Goal: Task Accomplishment & Management: Complete application form

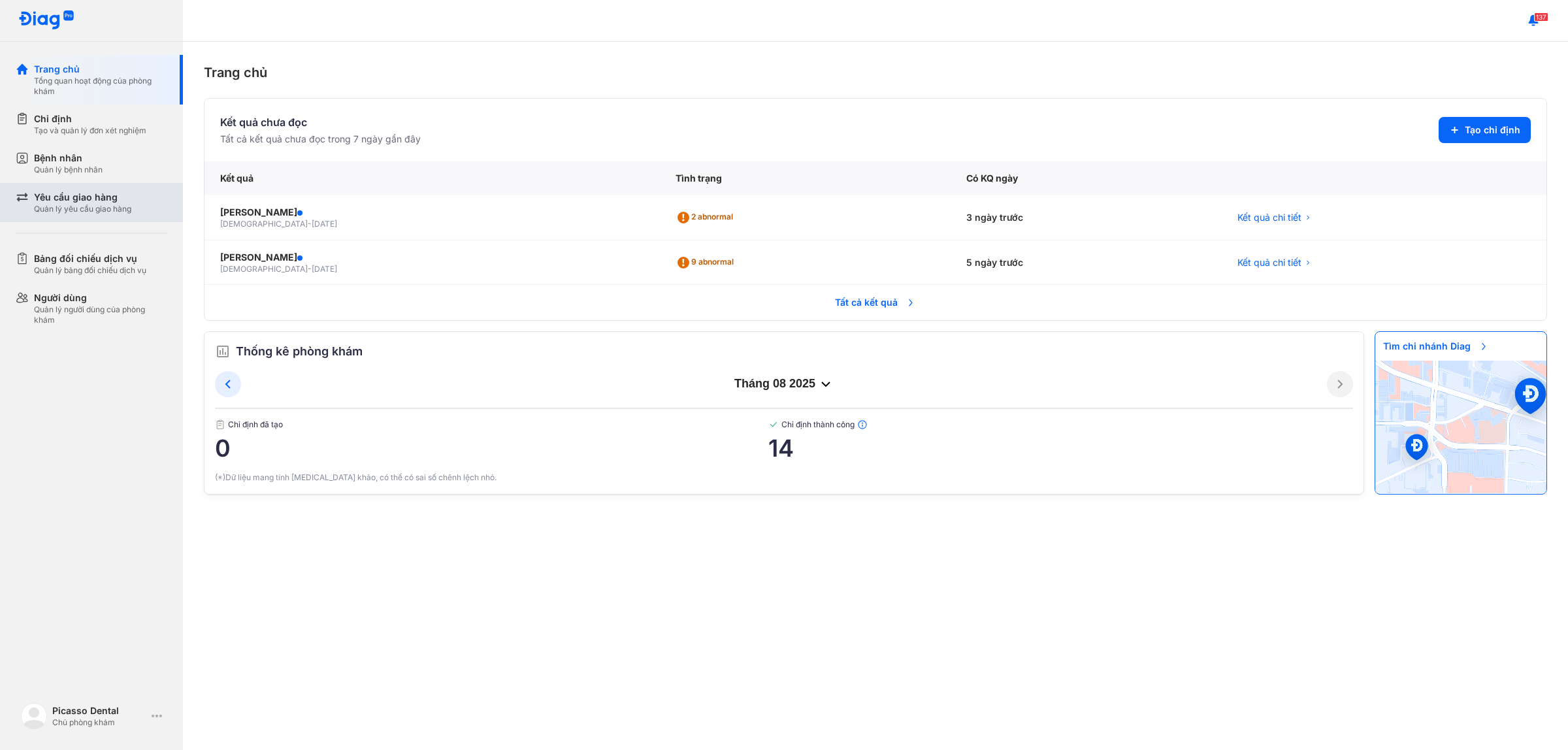
click at [95, 210] on div "Quản lý yêu cầu giao hàng" at bounding box center [82, 209] width 98 height 10
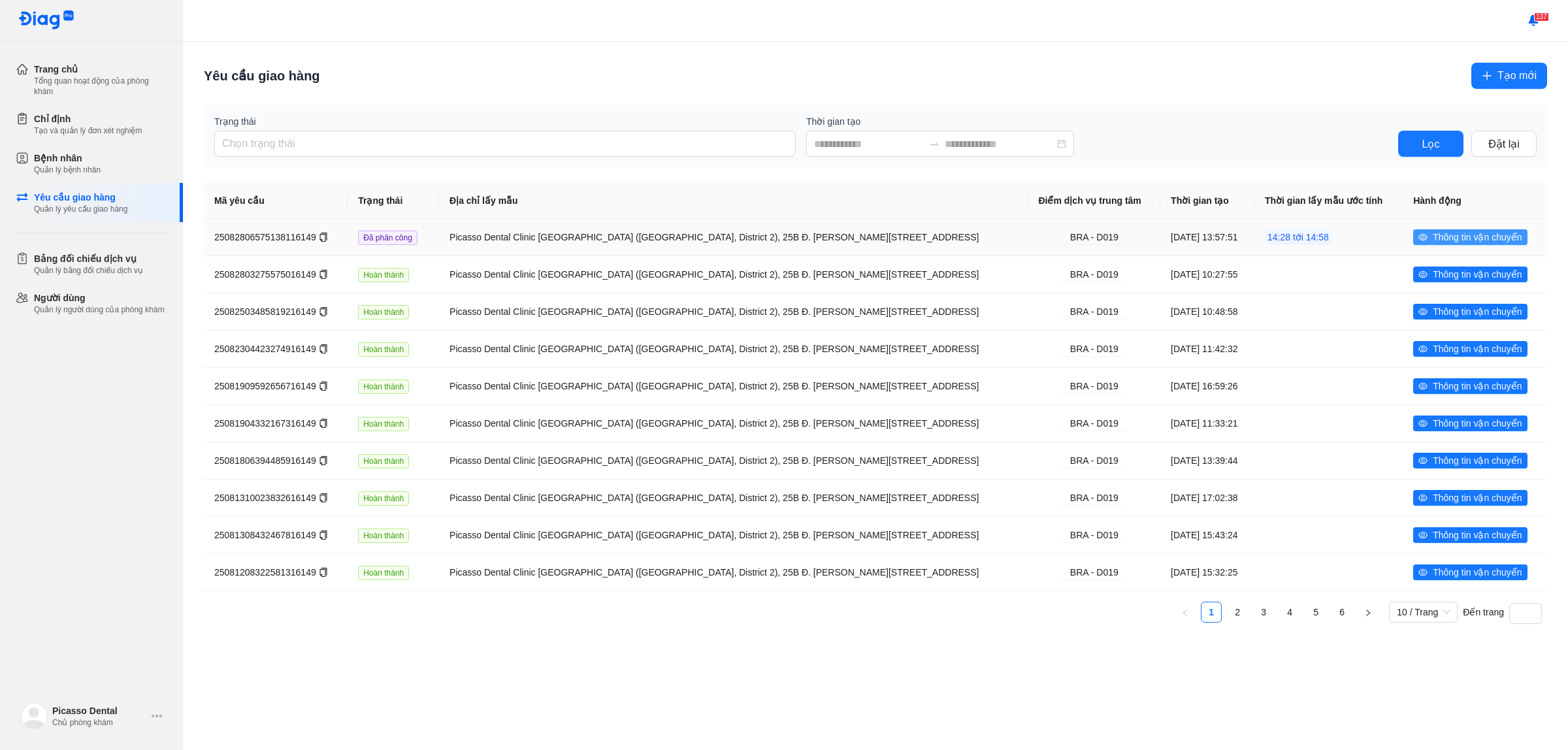
click at [1437, 237] on button "Thông tin vận chuyển" at bounding box center [1470, 237] width 114 height 15
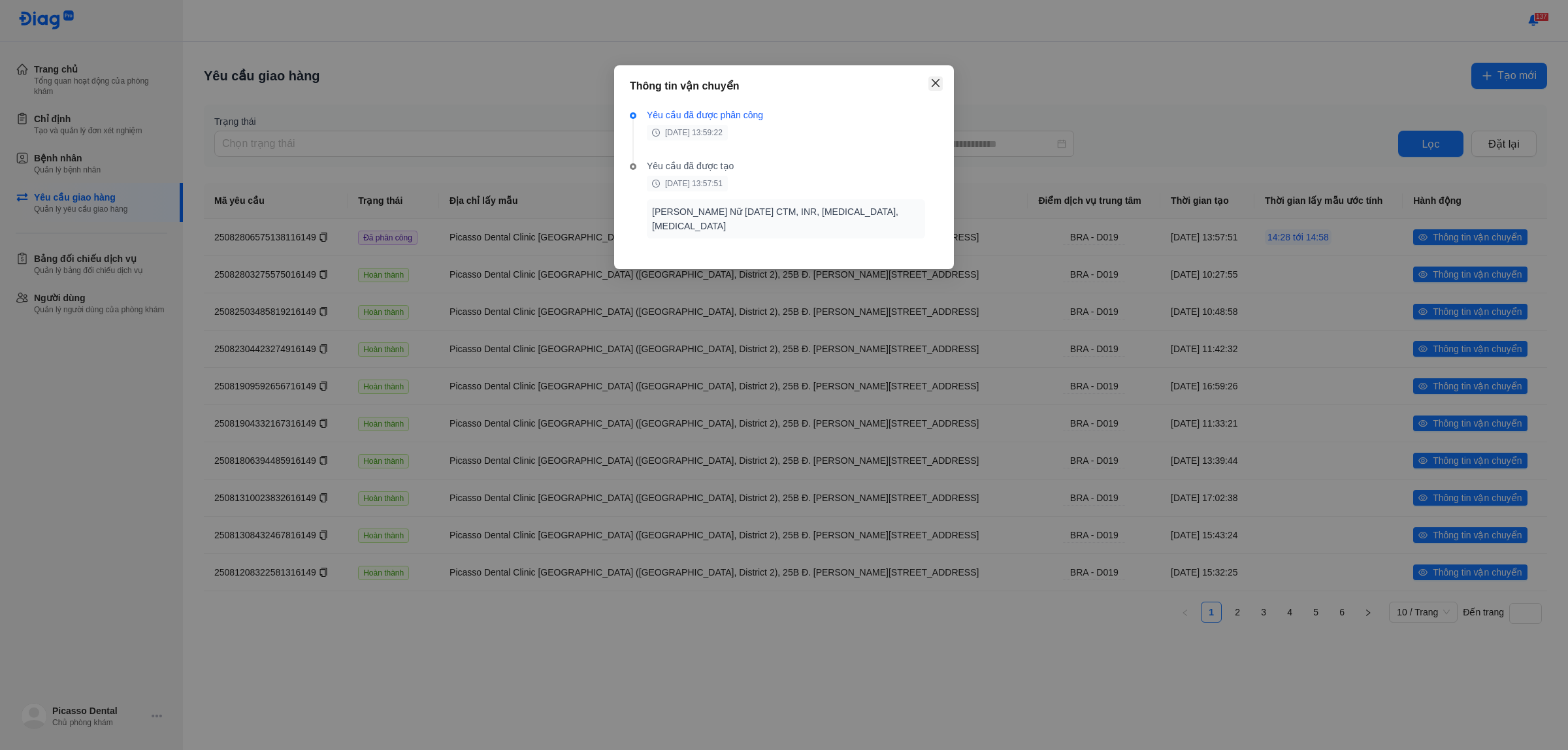
click at [936, 80] on icon "close" at bounding box center [936, 83] width 10 height 10
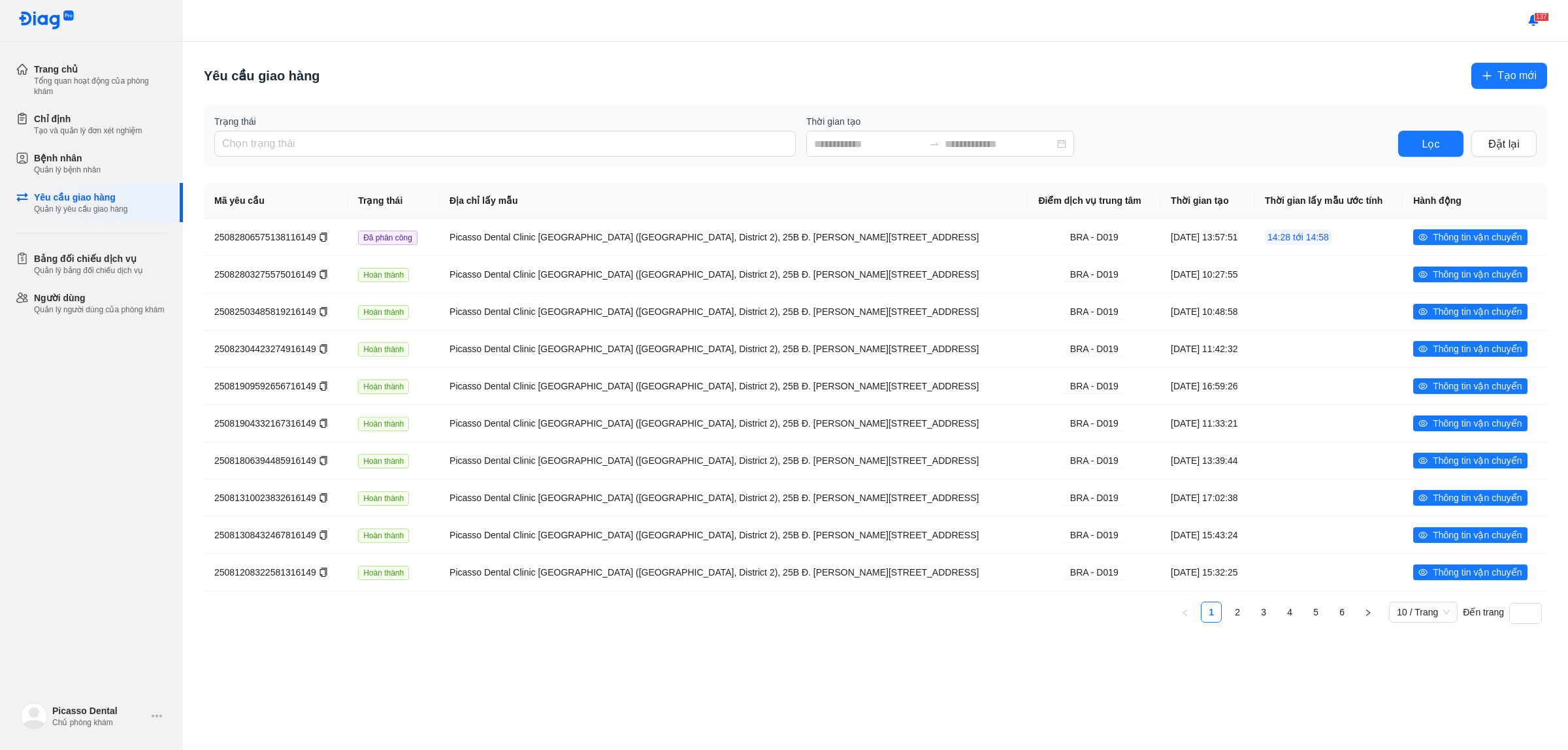
click at [1503, 73] on span "Tạo mới" at bounding box center [1517, 76] width 39 height 16
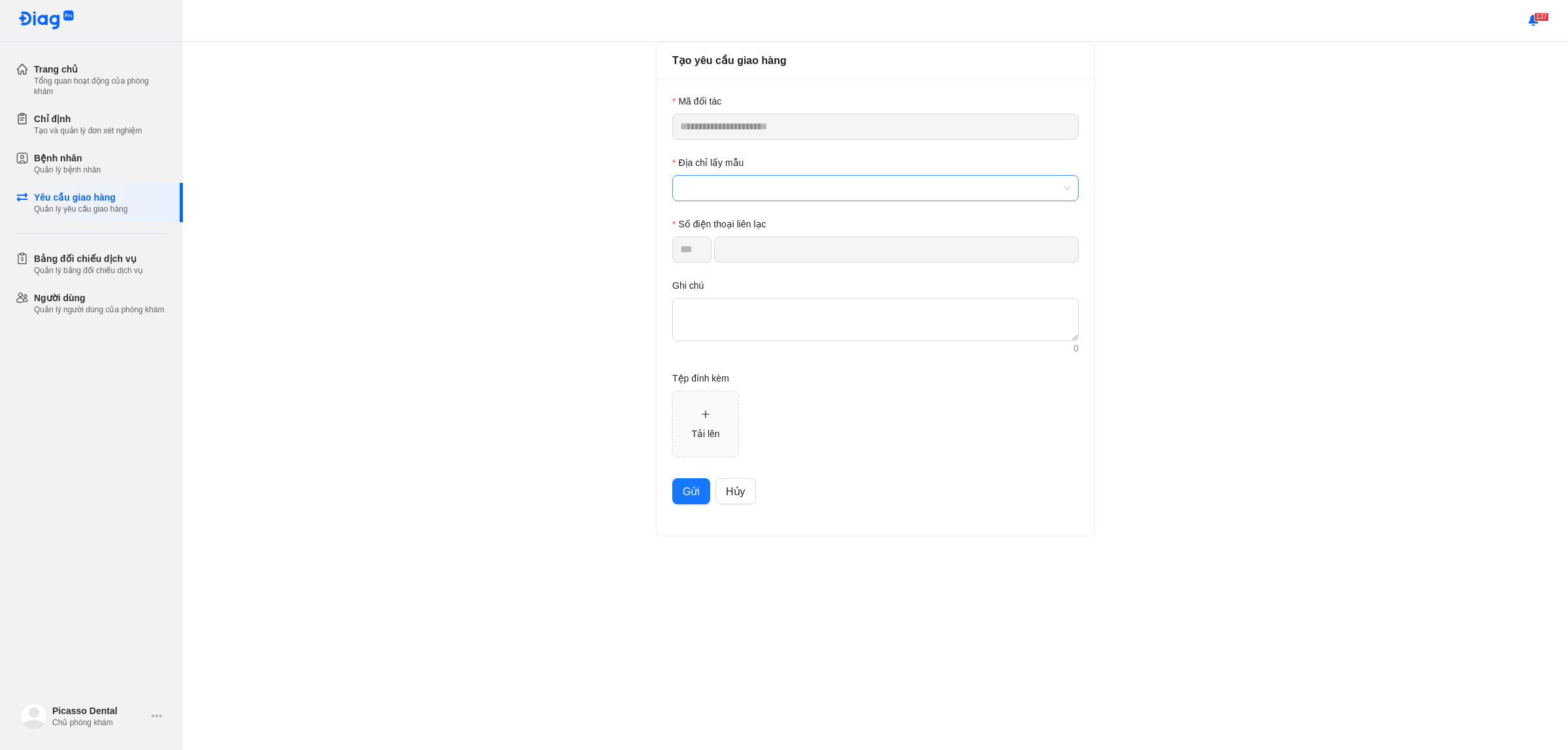
click at [809, 198] on span at bounding box center [875, 188] width 391 height 25
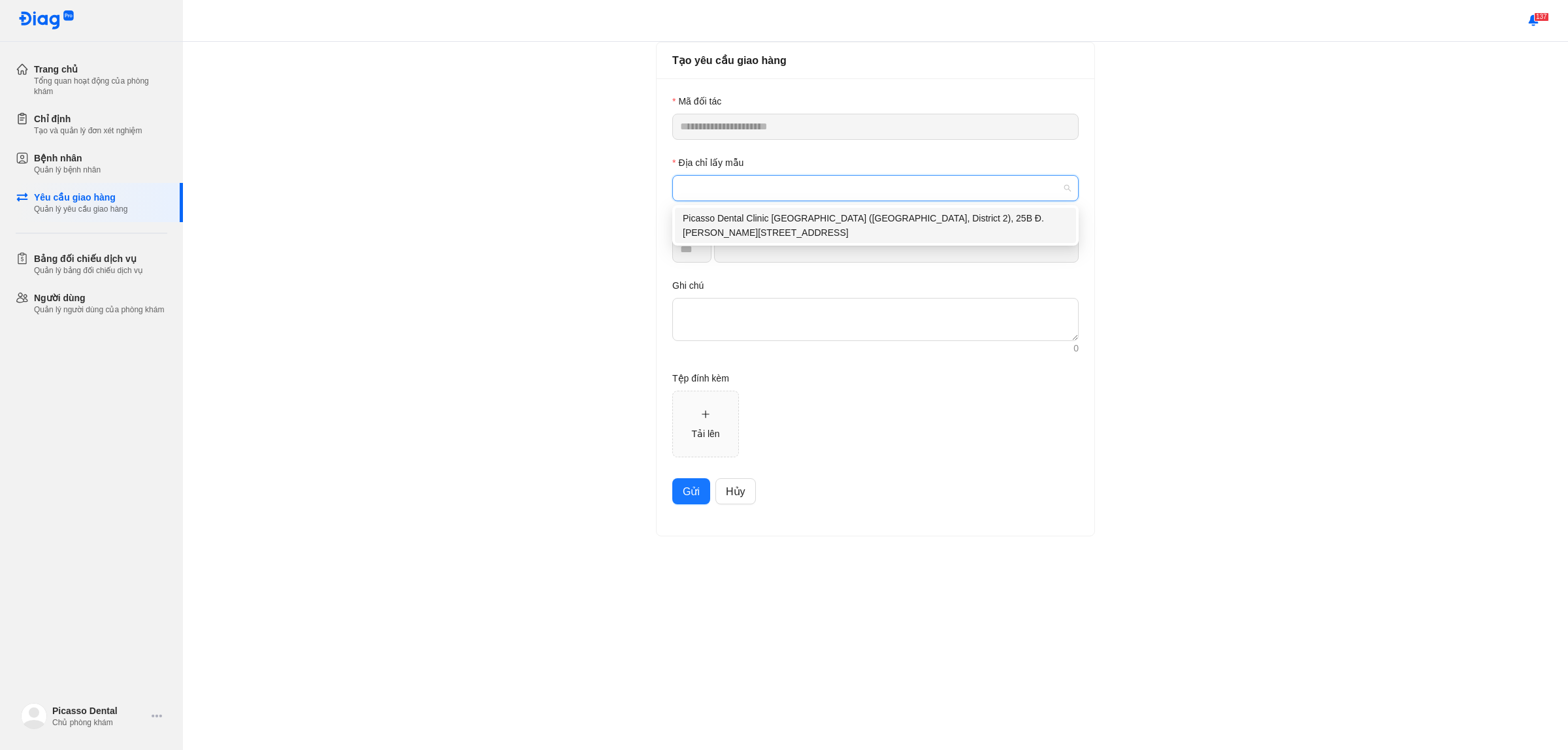
click at [797, 226] on div "Picasso Dental Clinic [GEOGRAPHIC_DATA] ([GEOGRAPHIC_DATA], District 2), 25B Đ.…" at bounding box center [875, 225] width 386 height 29
type input "*********"
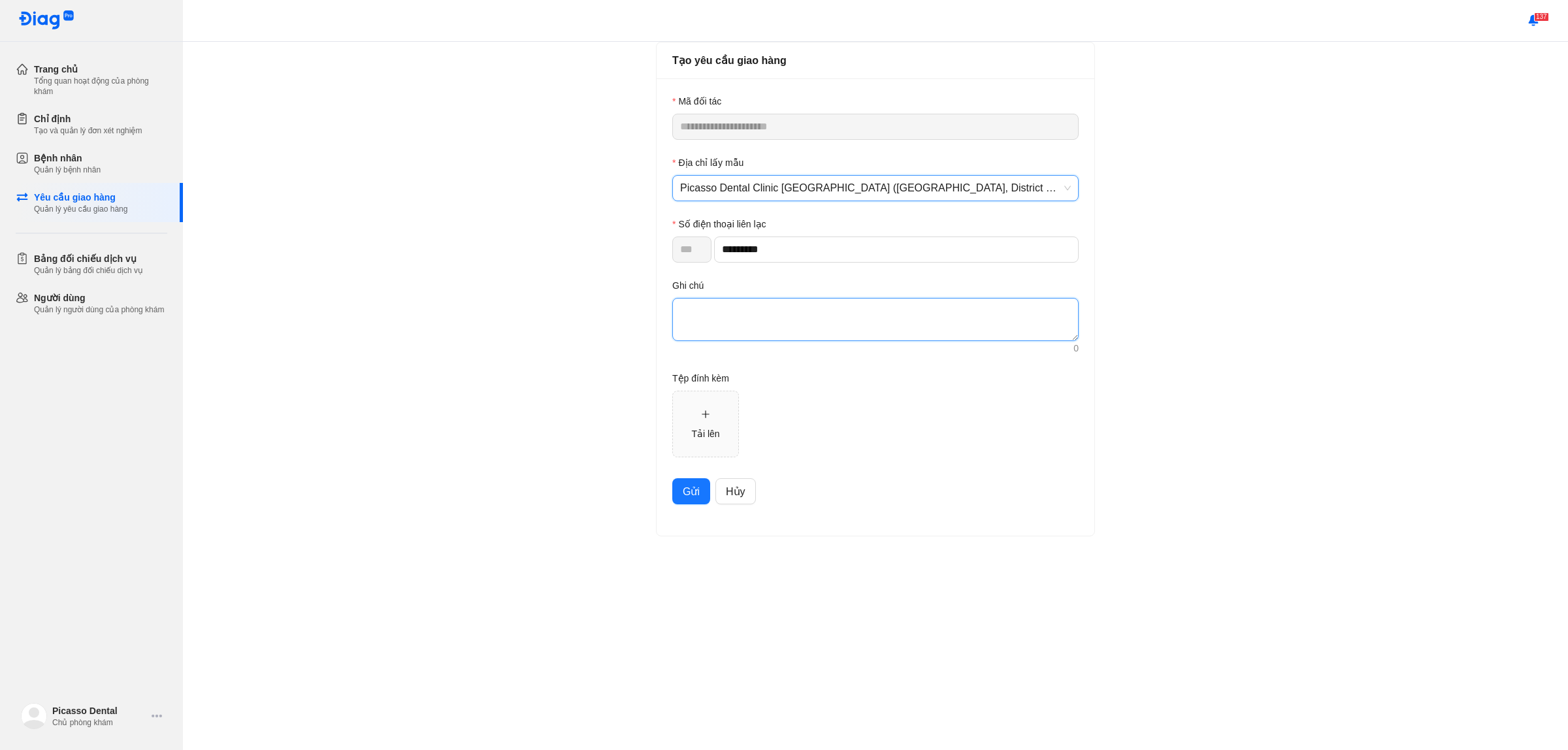
click at [715, 335] on textarea at bounding box center [875, 320] width 406 height 43
paste textarea "**********"
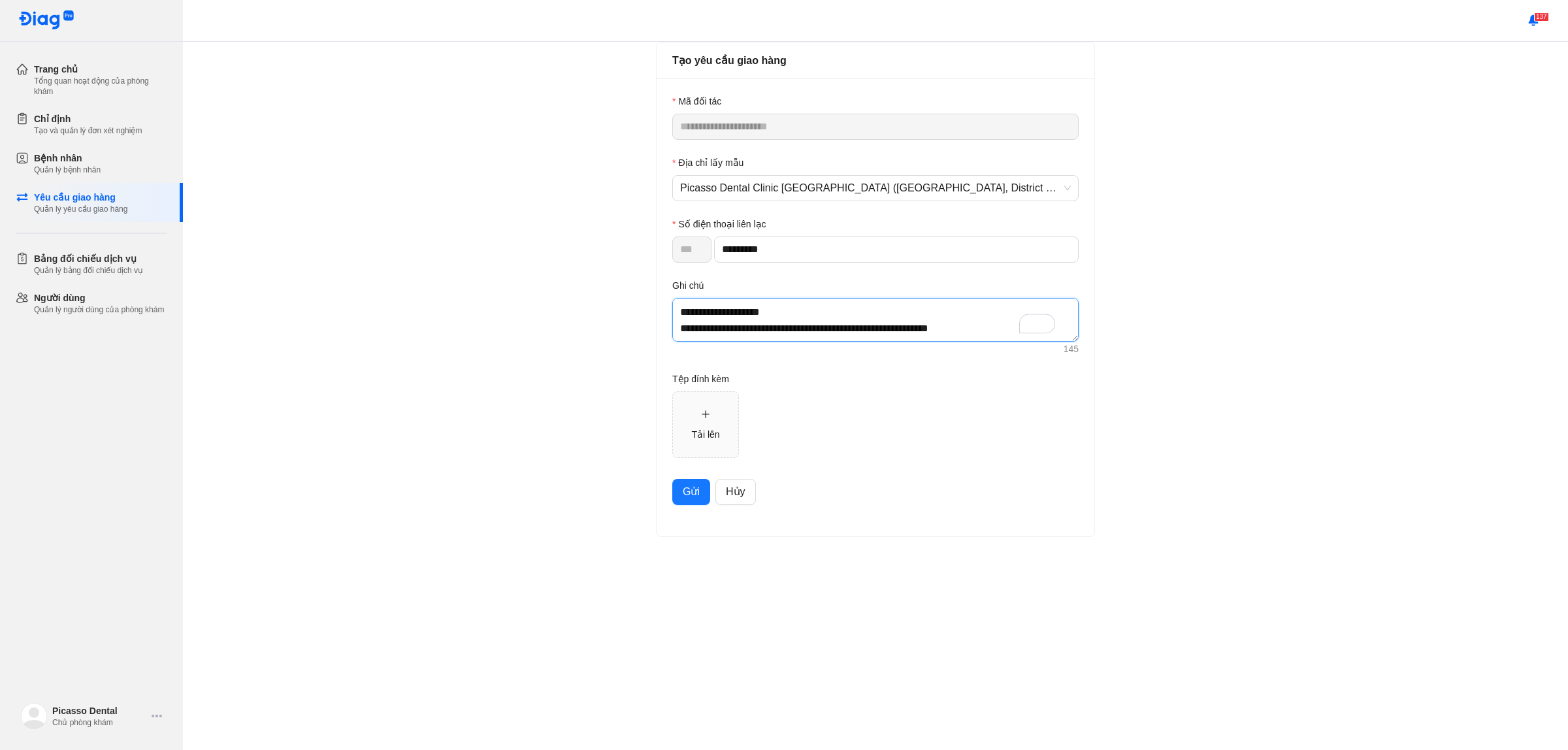
scroll to position [98, 0]
type textarea "**********"
click at [696, 488] on span "Gửi" at bounding box center [691, 491] width 17 height 16
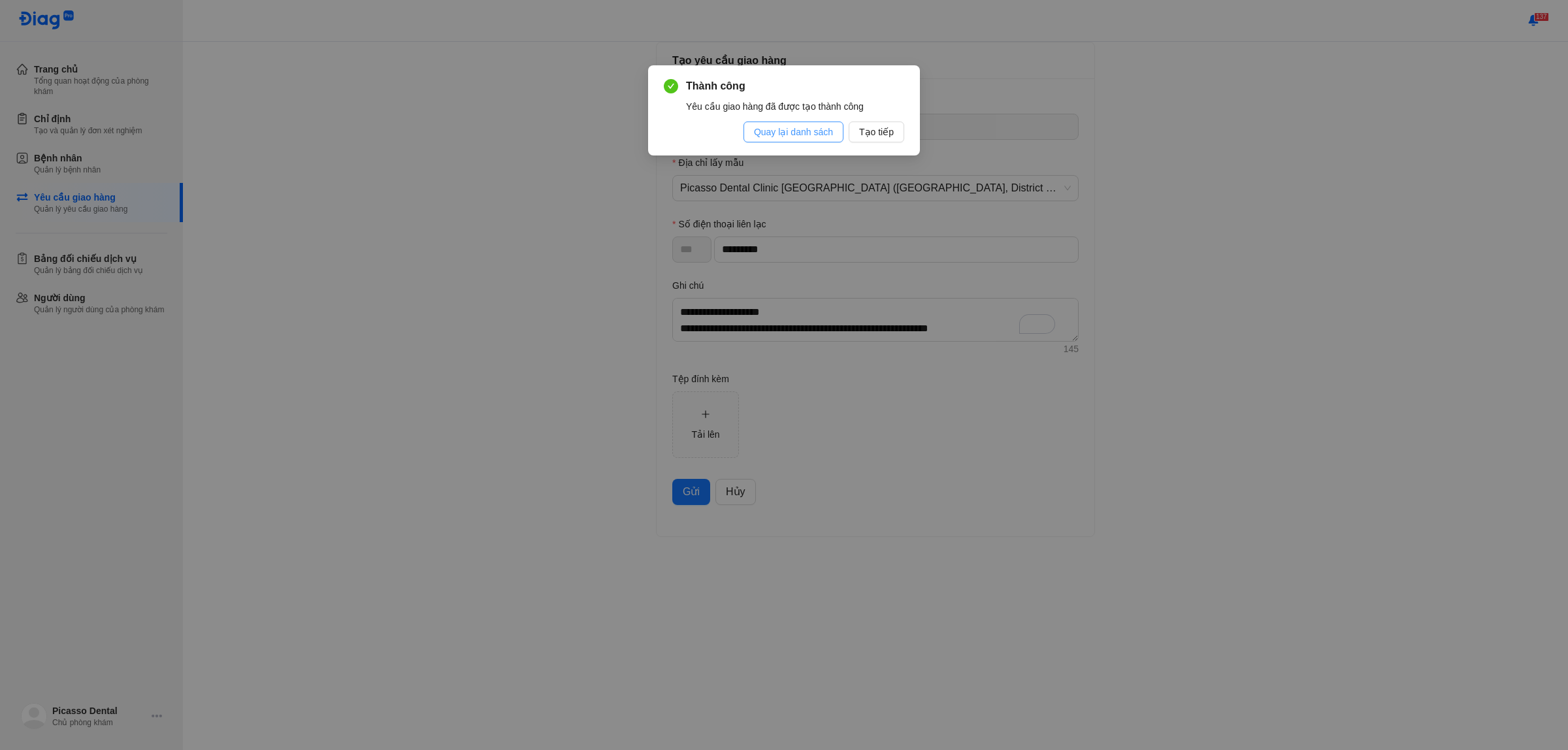
click at [821, 132] on span "Quay lại danh sách" at bounding box center [794, 132] width 79 height 15
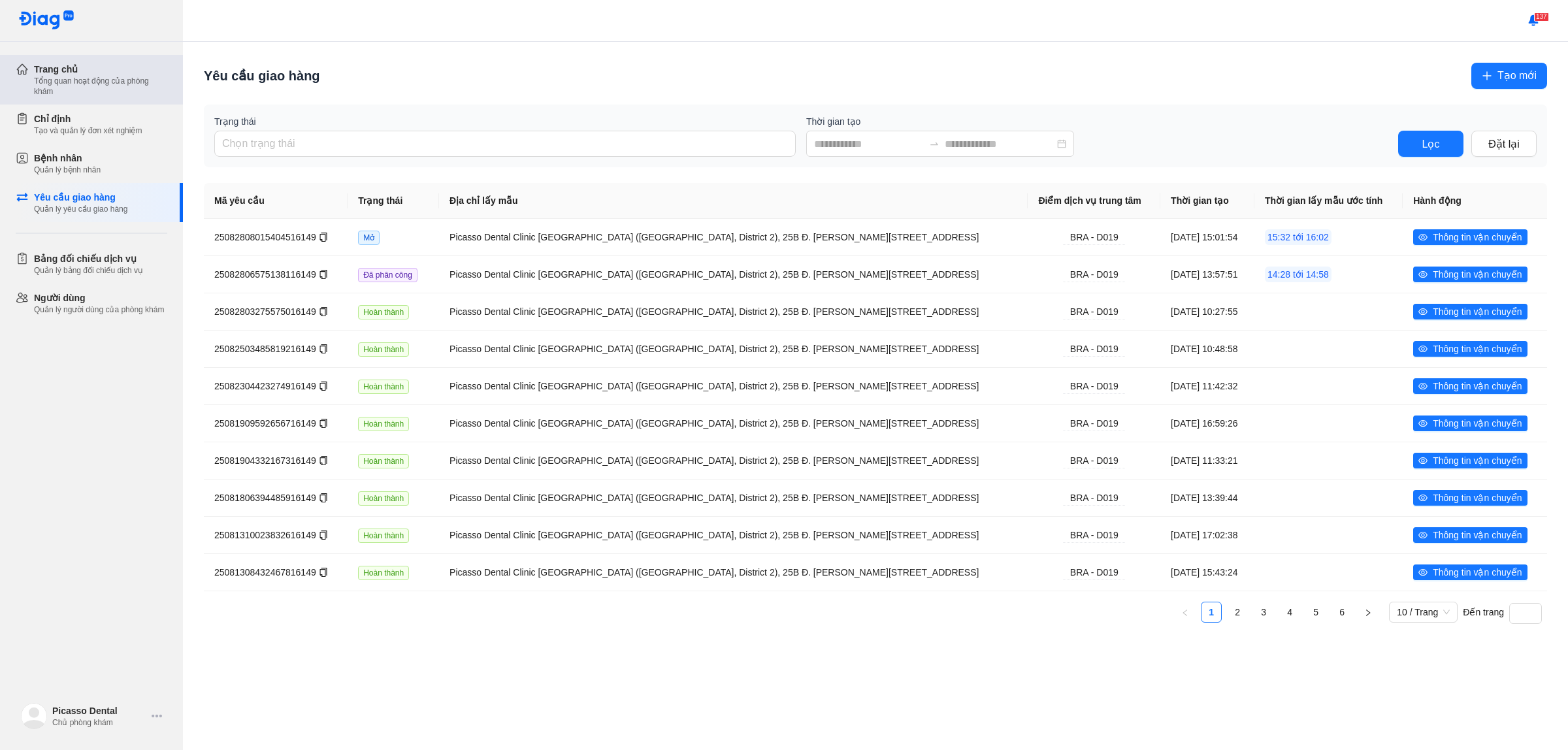
click at [109, 76] on div "Tổng quan hoạt động của phòng khám" at bounding box center [101, 86] width 134 height 21
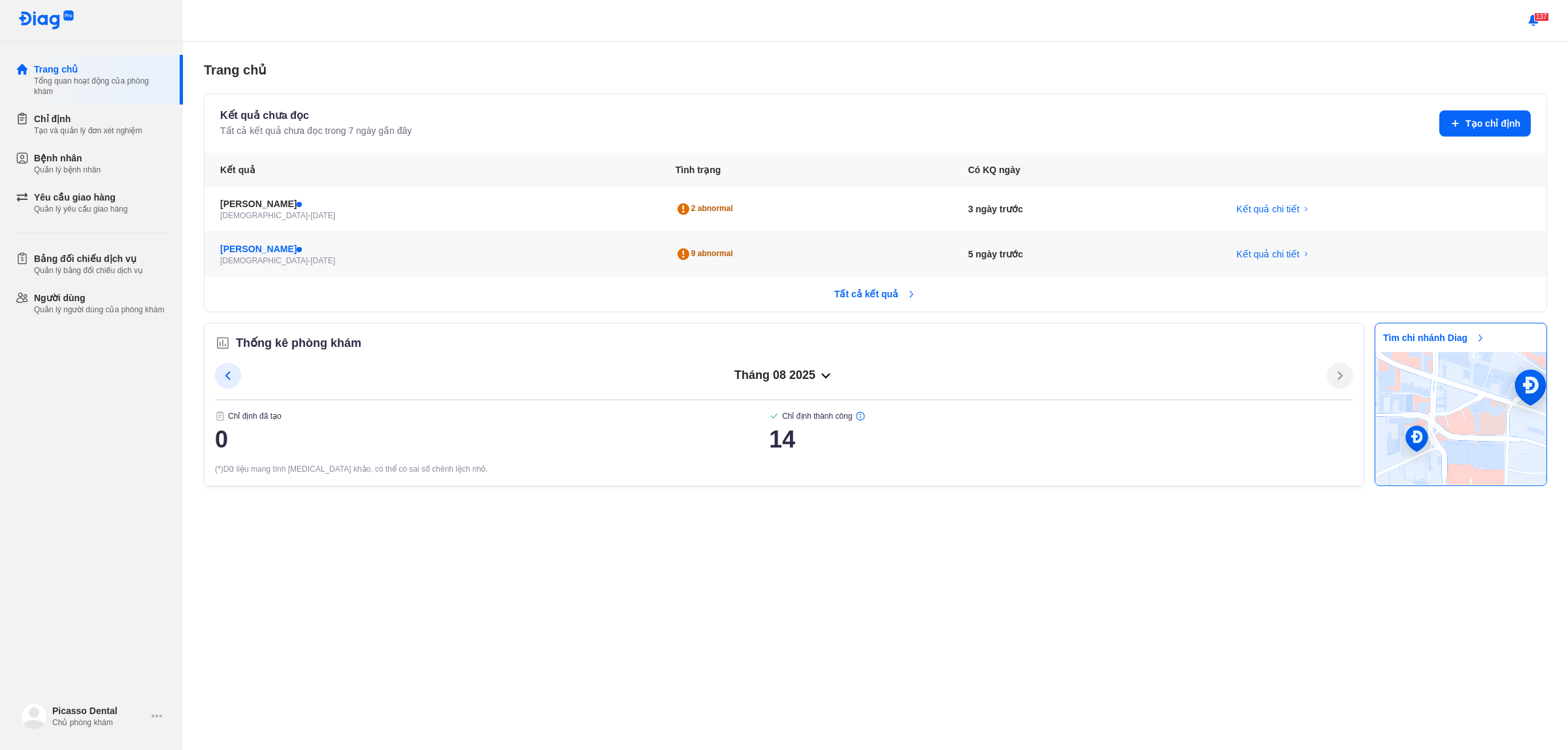
click at [371, 252] on div "[PERSON_NAME]" at bounding box center [432, 249] width 424 height 13
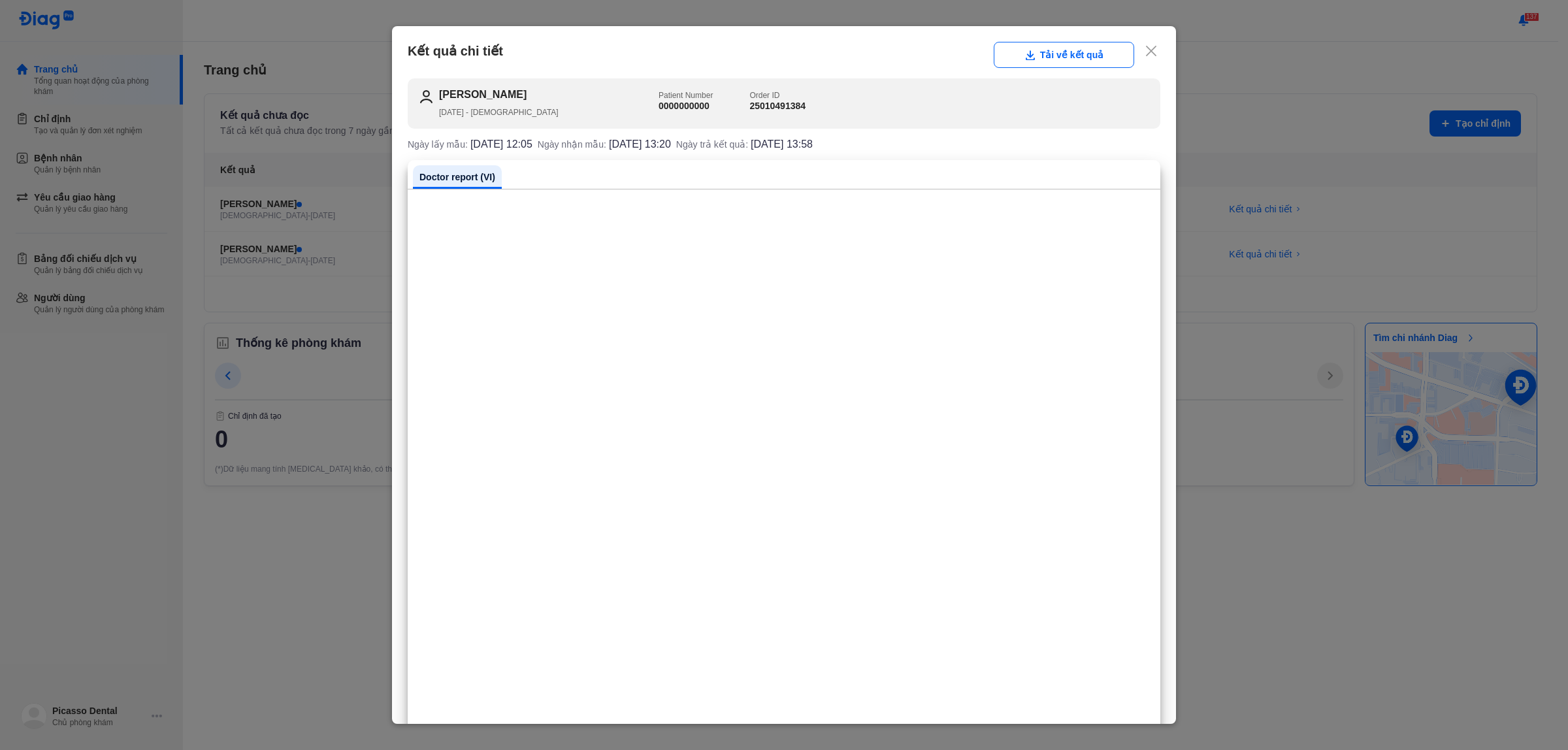
copy h2 "[PERSON_NAME]"
drag, startPoint x: 549, startPoint y: 87, endPoint x: 438, endPoint y: 90, distance: 111.0
click at [438, 90] on div "[PERSON_NAME] [DATE] - [DEMOGRAPHIC_DATA] Patient Number [MEDICAL_RECORD_NUMBER…" at bounding box center [784, 104] width 753 height 51
click at [1075, 66] on button "Tải về kết quả" at bounding box center [1063, 55] width 140 height 26
click at [1145, 50] on icon at bounding box center [1152, 51] width 13 height 13
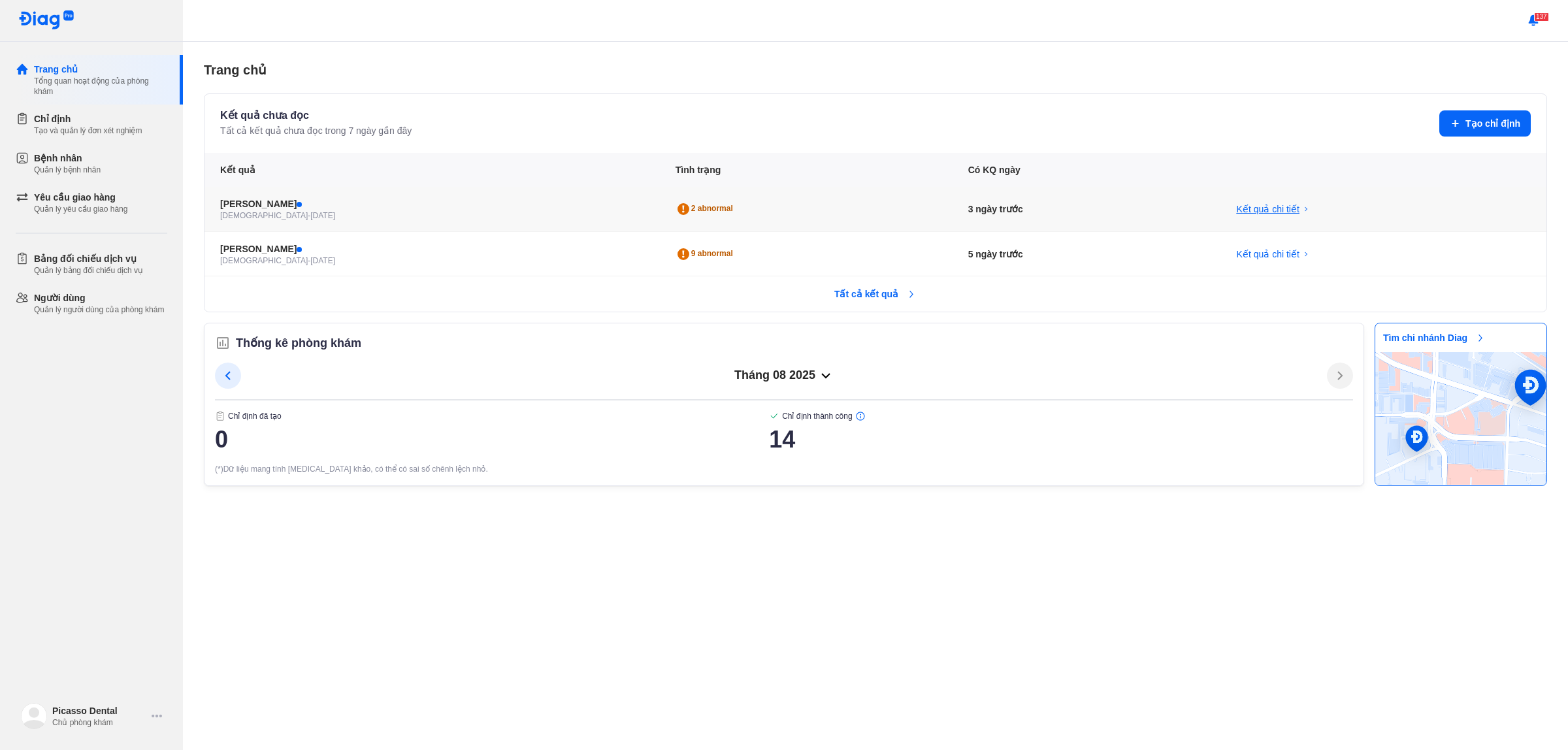
click at [1266, 208] on span "Kết quả chi tiết" at bounding box center [1268, 209] width 62 height 13
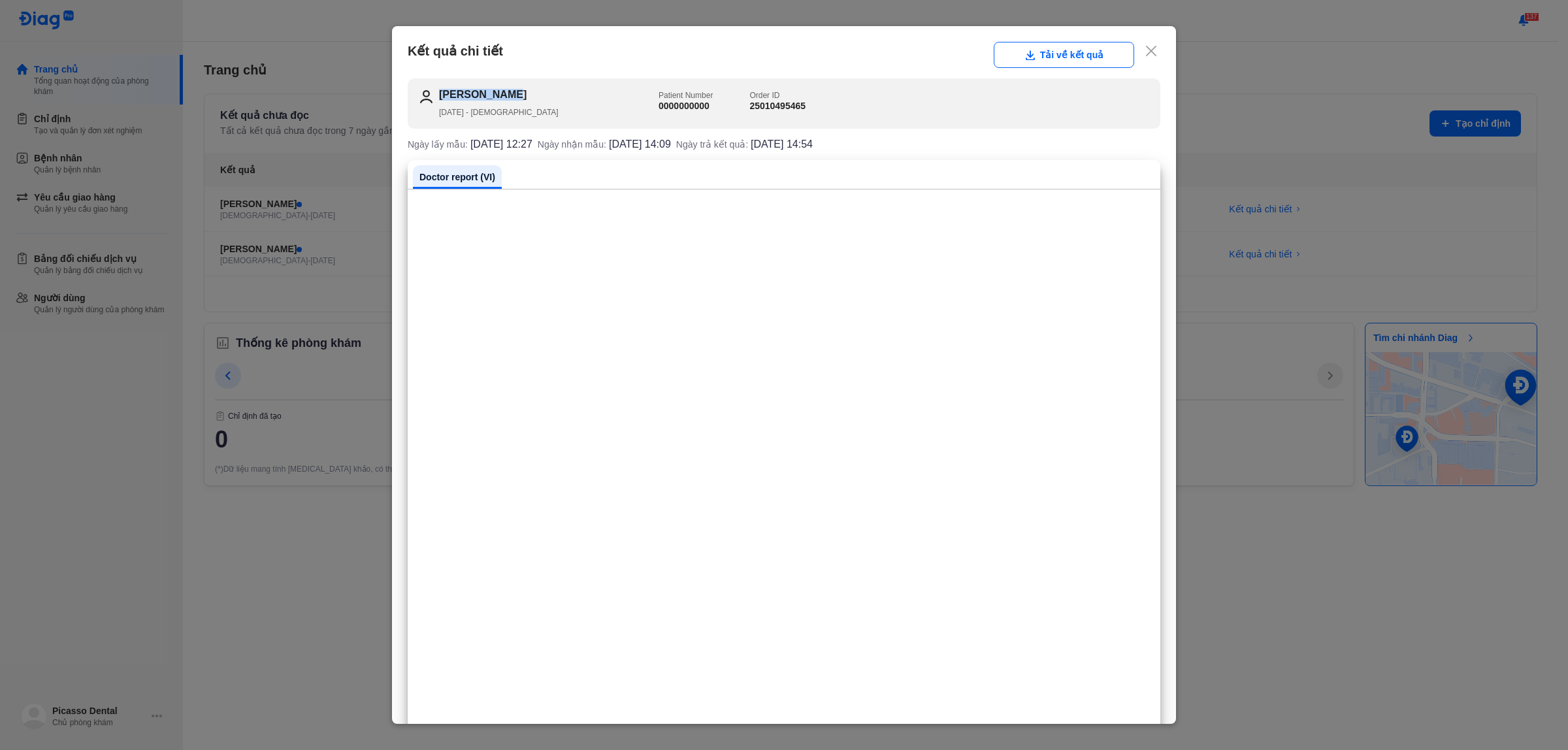
copy h2 "[PERSON_NAME]"
drag, startPoint x: 472, startPoint y: 96, endPoint x: 448, endPoint y: 118, distance: 32.6
click at [439, 98] on h2 "[PERSON_NAME]" at bounding box center [549, 95] width 220 height 12
click at [1044, 51] on button "Tải về kết quả" at bounding box center [1063, 55] width 140 height 26
click at [1145, 57] on icon at bounding box center [1152, 51] width 13 height 13
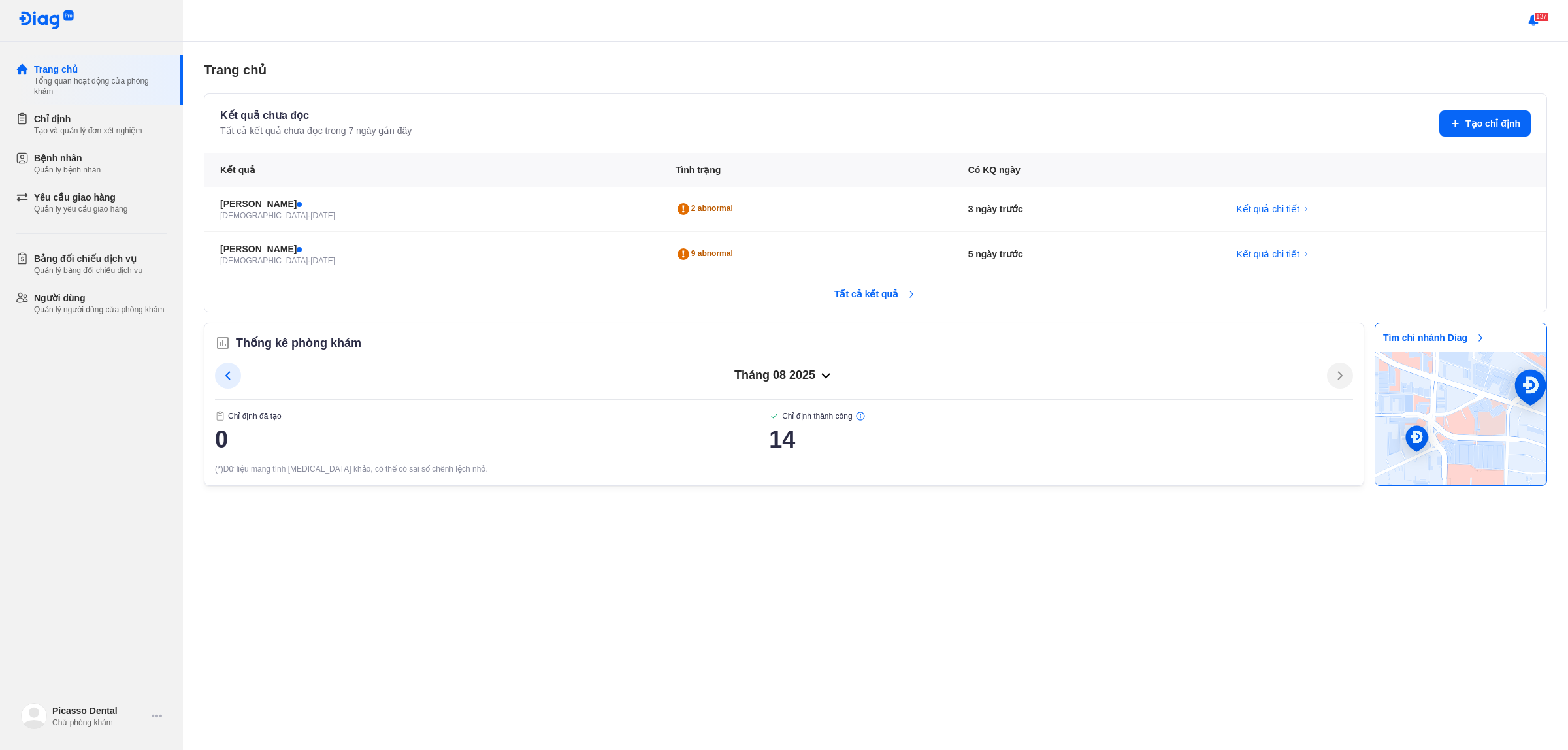
click at [657, 291] on tr "Tất cả kết quả" at bounding box center [875, 293] width 1342 height 36
click at [883, 288] on span "Tất cả kết quả" at bounding box center [875, 294] width 98 height 29
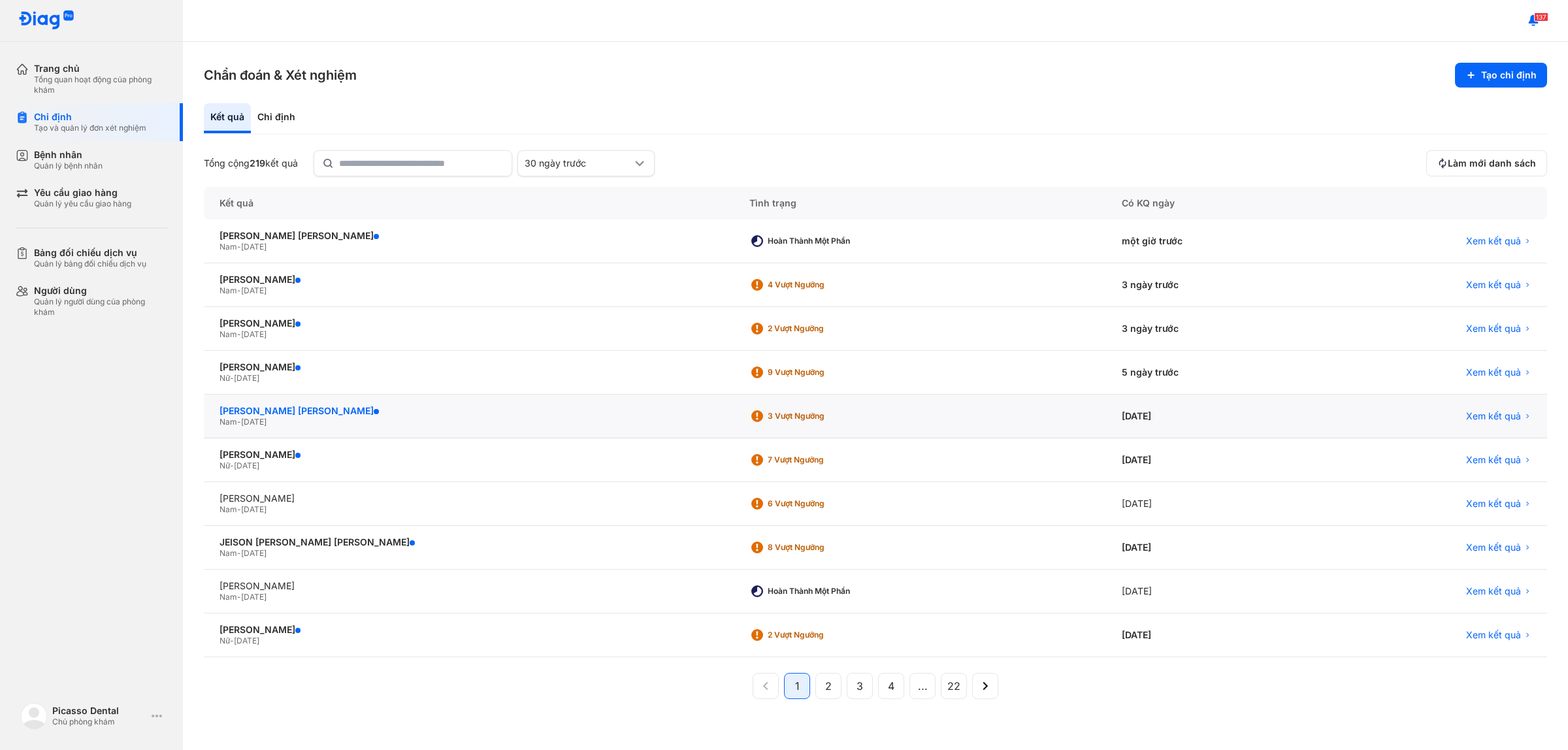
click at [314, 412] on div "[PERSON_NAME] [PERSON_NAME]" at bounding box center [469, 411] width 499 height 12
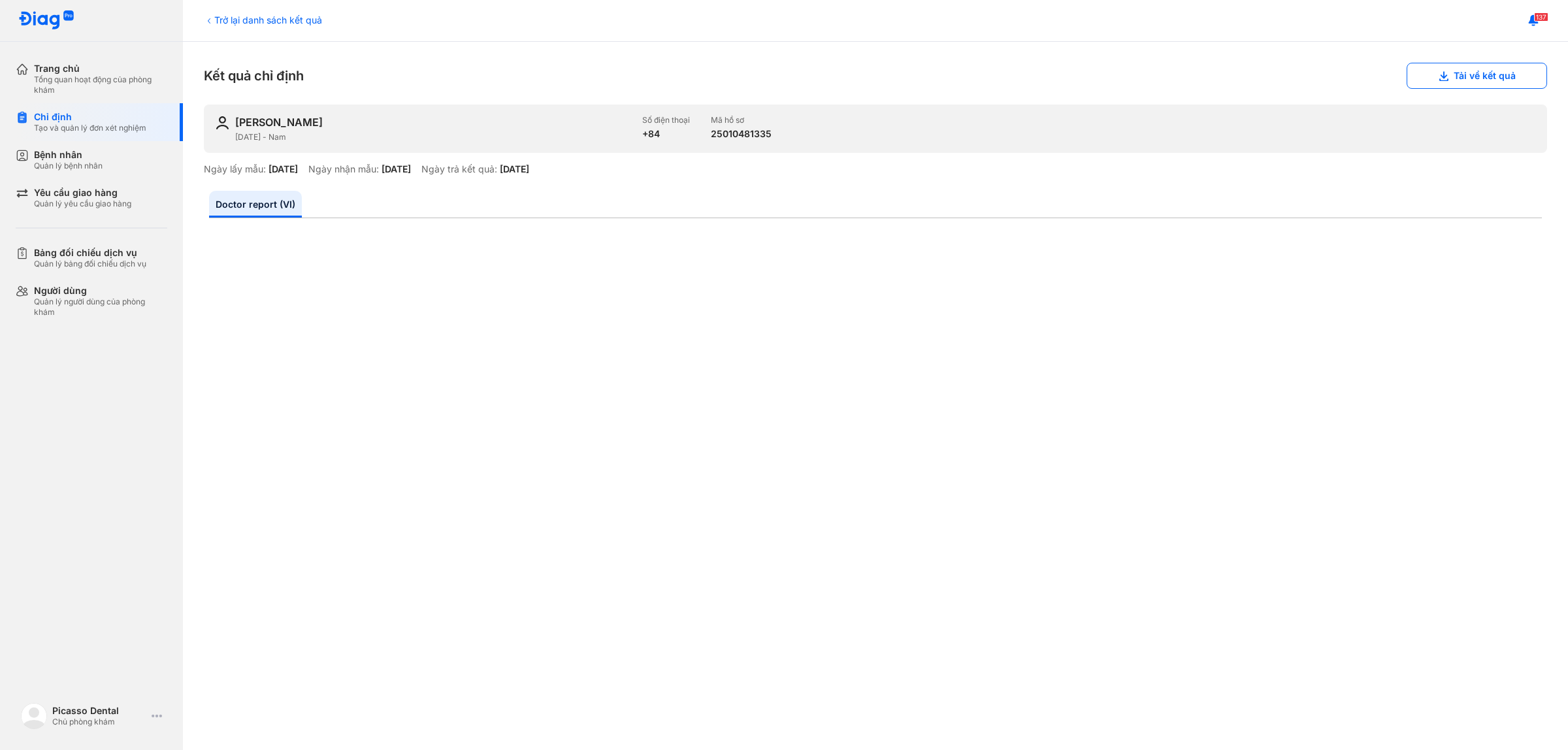
copy div "DARRAGH AIDAN SHANAHAN"
drag, startPoint x: 397, startPoint y: 119, endPoint x: 227, endPoint y: 123, distance: 170.0
click at [227, 123] on div "DARRAGH AIDAN SHANAHAN 22/03/1992 - Nam Số điện thoại +84 Mã hồ sơ 25010481335" at bounding box center [875, 129] width 1343 height 48
